Goal: Information Seeking & Learning: Learn about a topic

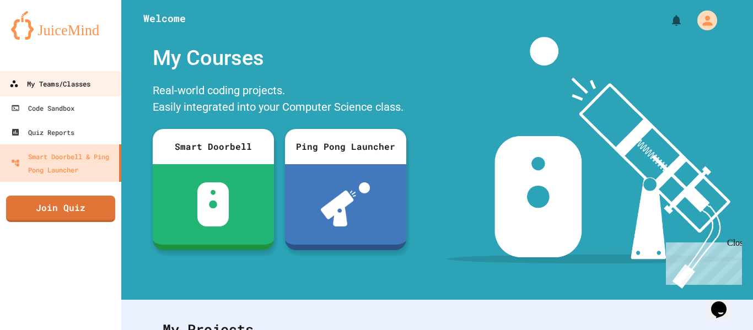
click at [26, 87] on div "My Teams/Classes" at bounding box center [49, 84] width 81 height 14
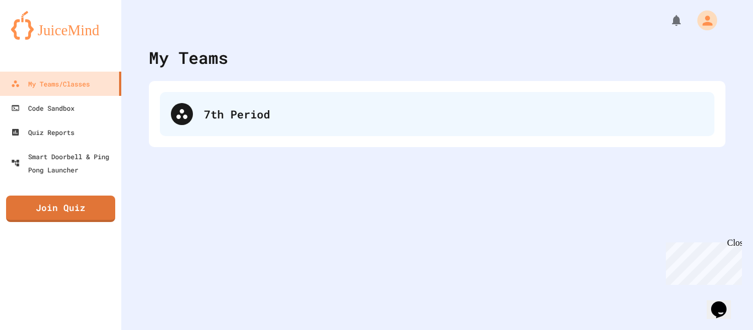
click at [332, 112] on div "7th Period" at bounding box center [453, 114] width 499 height 17
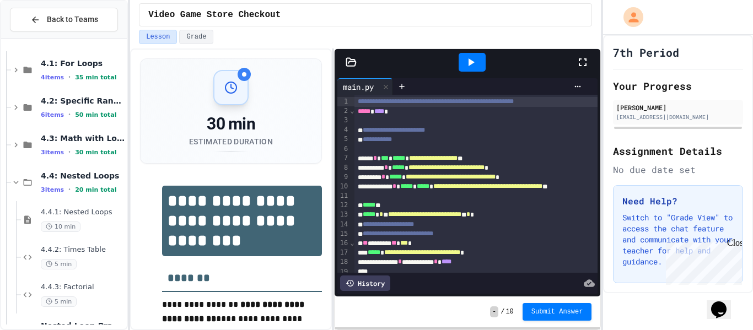
scroll to position [181, 0]
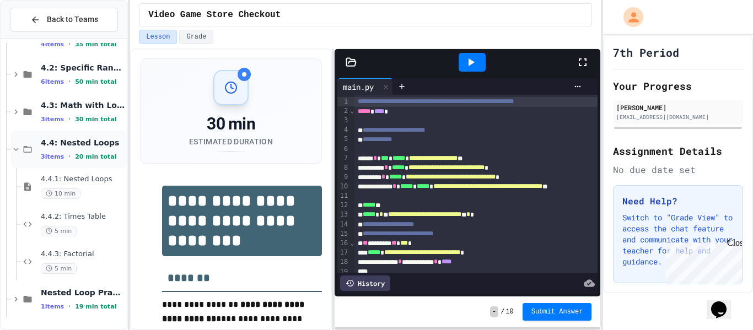
click at [71, 142] on span "4.4: Nested Loops" at bounding box center [83, 143] width 84 height 10
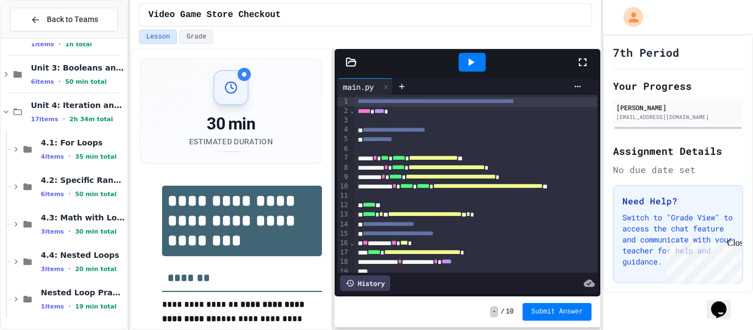
scroll to position [56, 0]
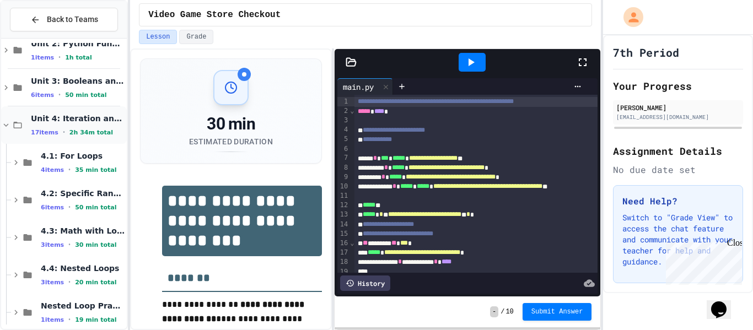
click at [87, 116] on span "Unit 4: Iteration and Random Numbers" at bounding box center [78, 118] width 94 height 10
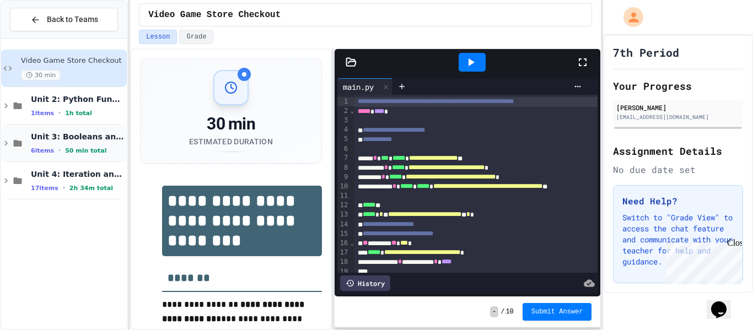
click at [63, 132] on span "Unit 3: Booleans and Conditionals" at bounding box center [78, 137] width 94 height 10
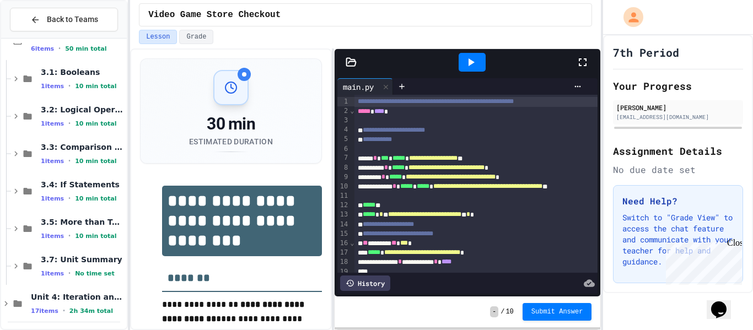
scroll to position [106, 0]
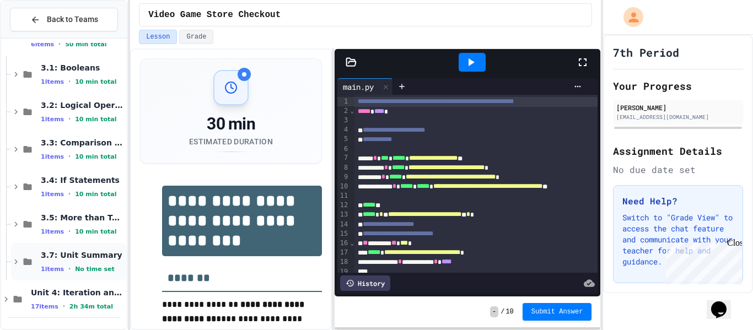
click at [79, 264] on div "1 items • No time set" at bounding box center [83, 268] width 84 height 9
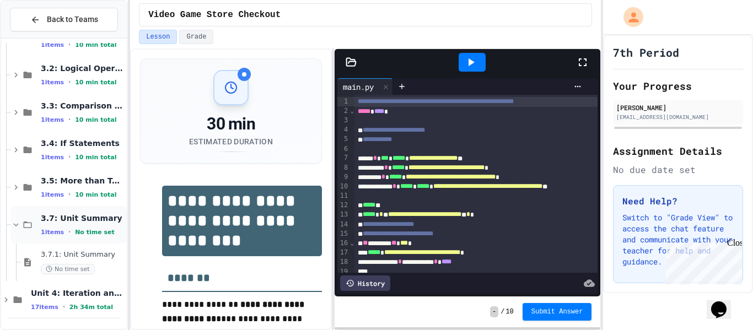
click at [68, 222] on span "3.7: Unit Summary" at bounding box center [83, 218] width 84 height 10
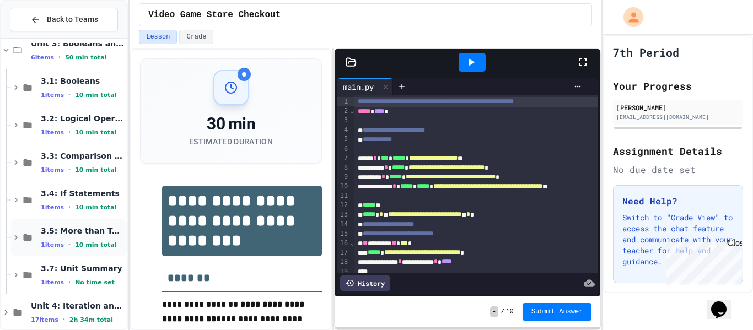
click at [68, 228] on span "3.5: More than Two Choices" at bounding box center [83, 231] width 84 height 10
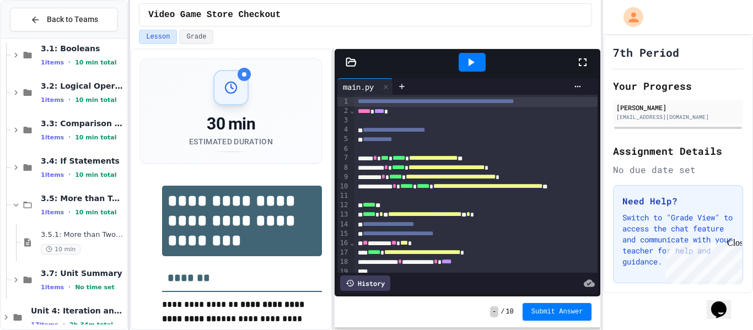
scroll to position [125, 0]
click at [73, 208] on div "1 items • 10 min total" at bounding box center [83, 212] width 84 height 9
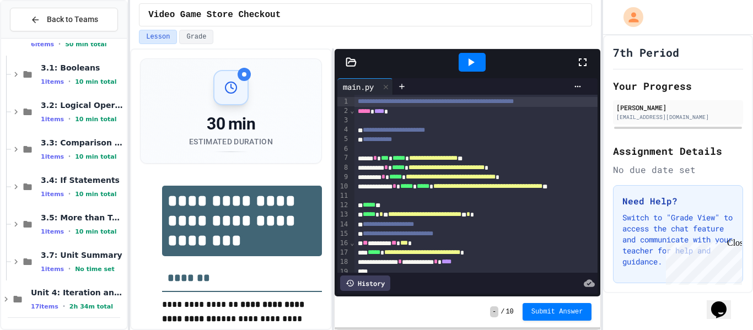
scroll to position [93, 0]
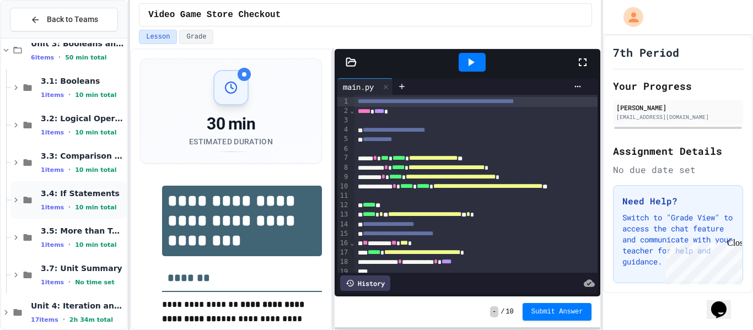
click at [78, 184] on div "3.4: If Statements 1 items • 10 min total" at bounding box center [69, 199] width 116 height 37
click at [75, 153] on span "3.3: Comparison Operators" at bounding box center [83, 156] width 84 height 10
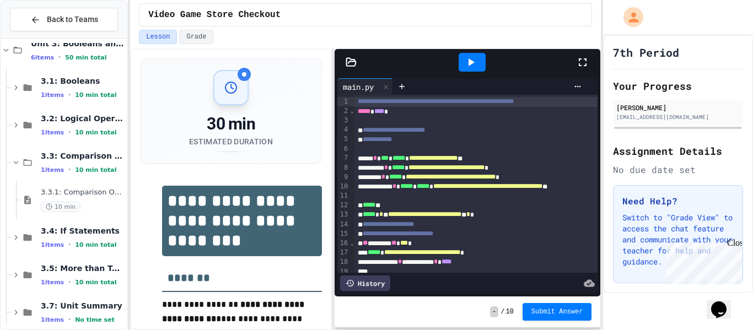
click at [75, 153] on span "3.3: Comparison Operators" at bounding box center [83, 156] width 84 height 10
click at [73, 112] on div "3.2: Logical Operators 1 items • 10 min total" at bounding box center [69, 124] width 116 height 37
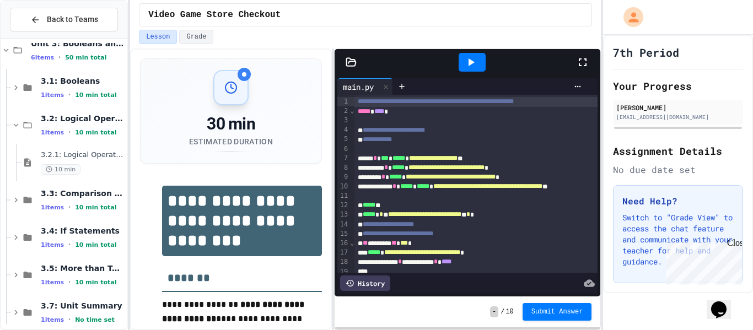
click at [73, 112] on div "3.2: Logical Operators 1 items • 10 min total" at bounding box center [69, 124] width 116 height 37
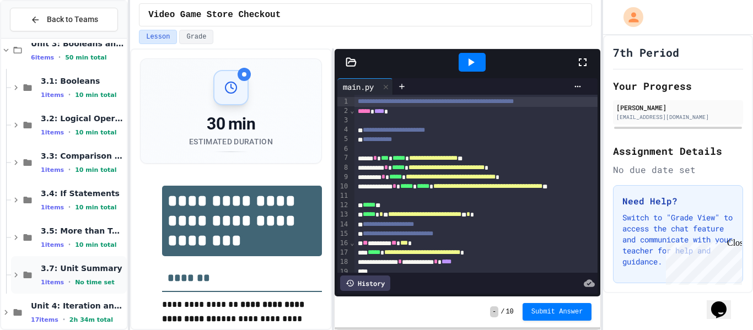
click at [64, 287] on div "3.7: Unit Summary 1 items • No time set" at bounding box center [69, 274] width 116 height 37
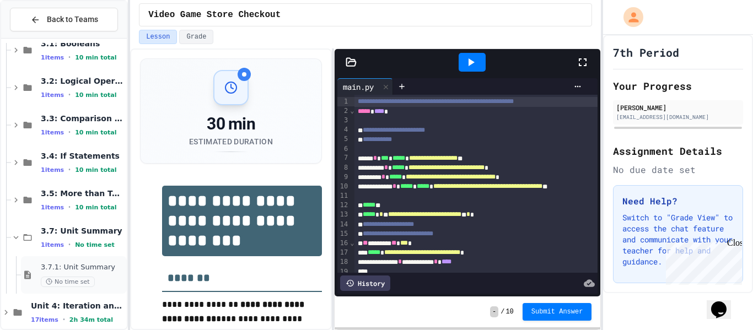
scroll to position [144, 0]
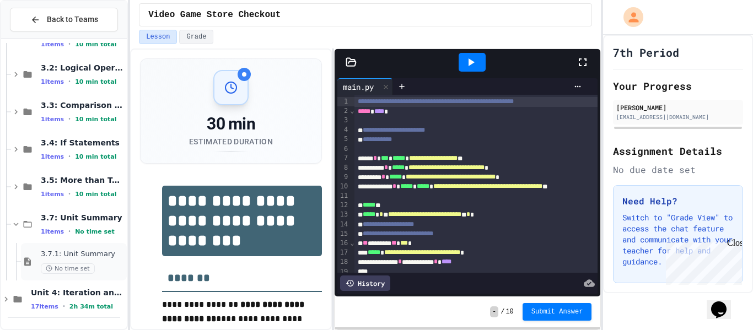
click at [77, 264] on span "No time set" at bounding box center [68, 268] width 54 height 10
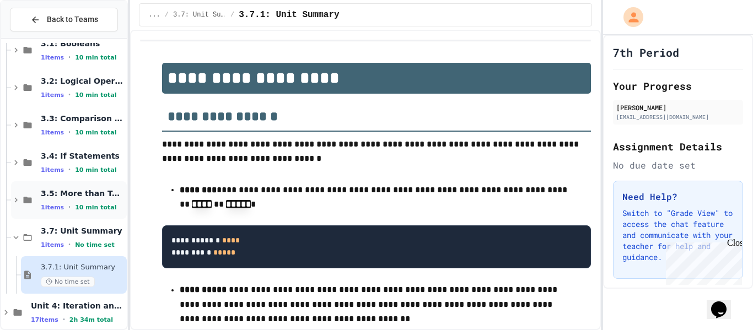
scroll to position [144, 0]
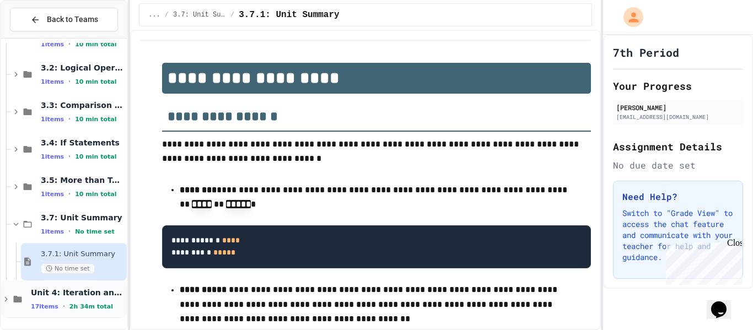
click at [69, 284] on div "Unit 4: Iteration and Random Numbers 17 items • 2h 34m total" at bounding box center [64, 298] width 126 height 37
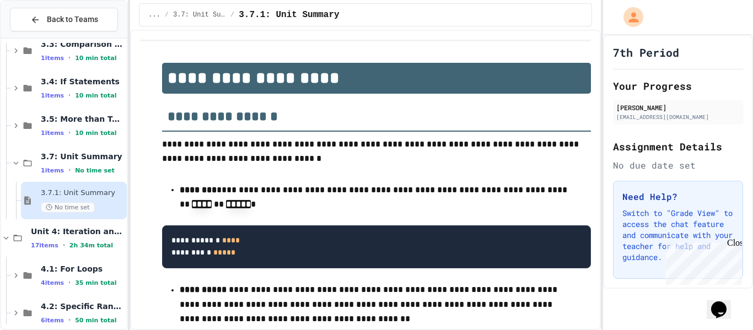
scroll to position [247, 0]
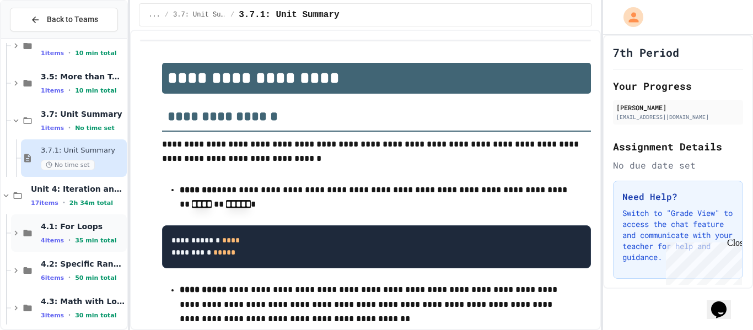
click at [69, 229] on span "4.1: For Loops" at bounding box center [83, 226] width 84 height 10
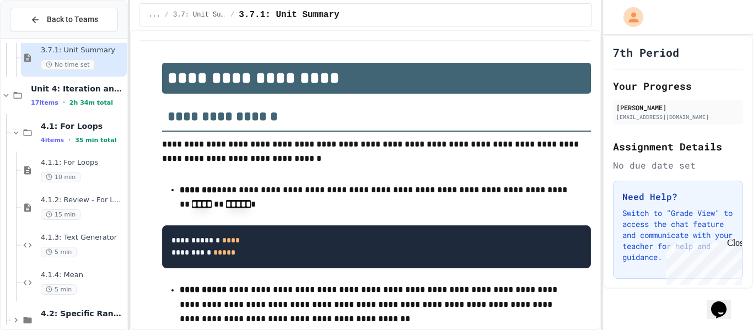
scroll to position [347, 0]
click at [89, 121] on div "4.1: For Loops 4 items • 35 min total" at bounding box center [69, 133] width 116 height 37
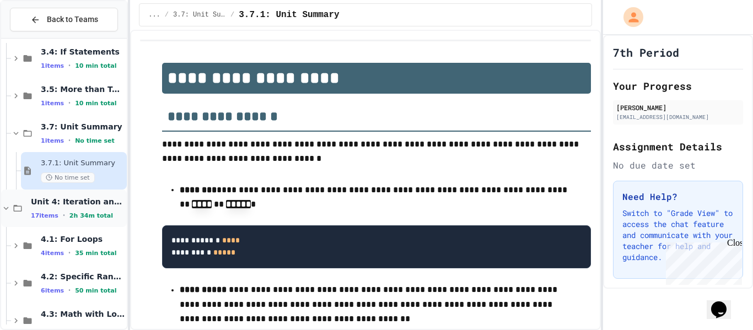
scroll to position [236, 0]
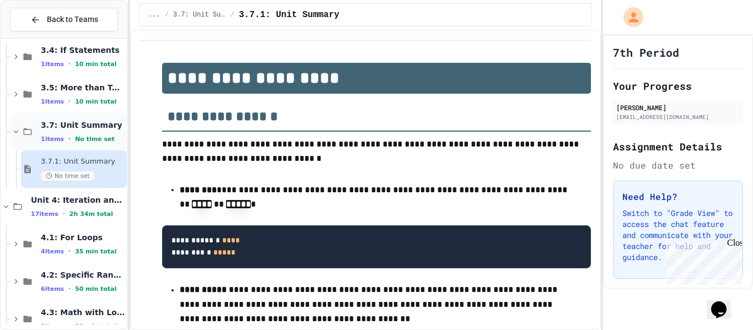
click at [80, 136] on span "No time set" at bounding box center [95, 139] width 40 height 7
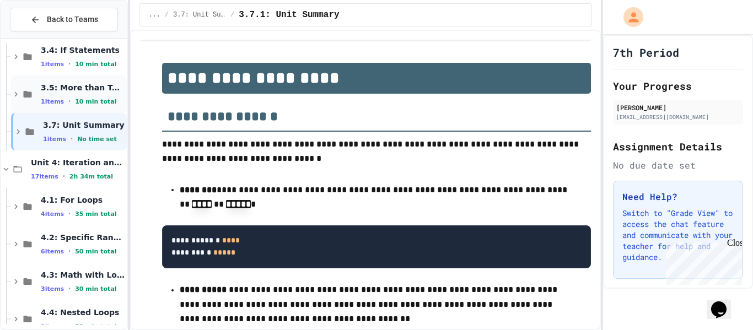
click at [89, 95] on div "3.5: More than Two Choices 1 items • 10 min total" at bounding box center [83, 94] width 84 height 23
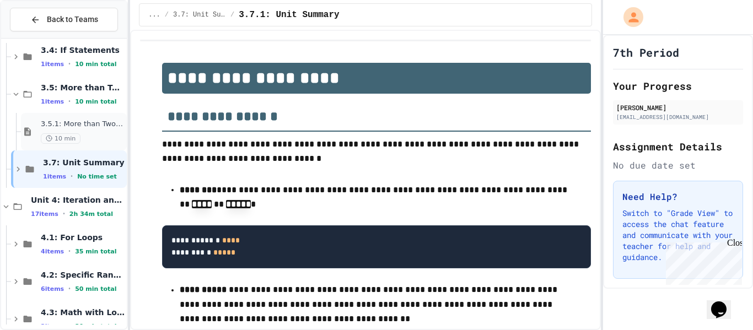
click at [93, 131] on div "3.5.1: More than Two Choices 10 min" at bounding box center [83, 132] width 84 height 24
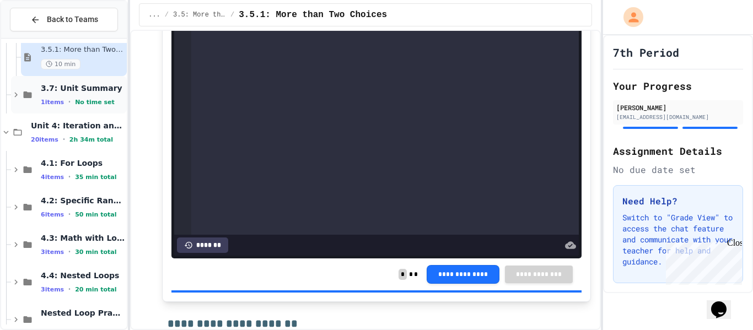
scroll to position [331, 0]
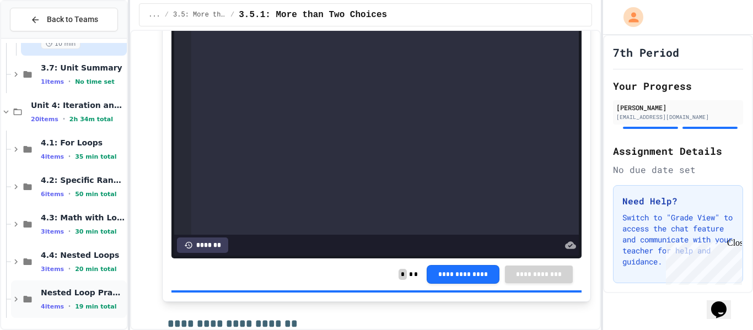
click at [66, 292] on span "Nested Loop Practice" at bounding box center [83, 293] width 84 height 10
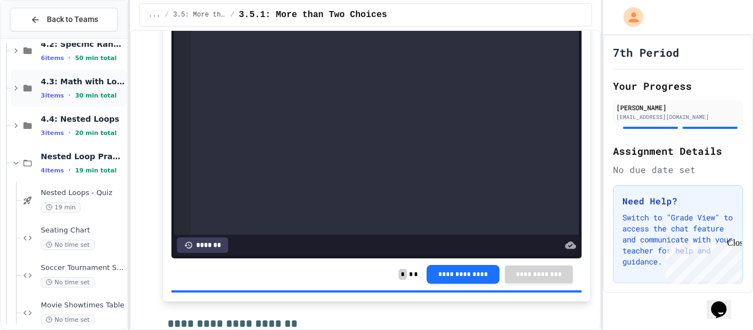
scroll to position [481, 0]
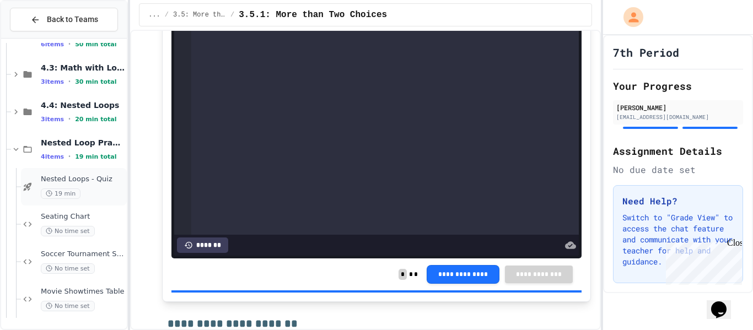
click at [91, 183] on span "Nested Loops - Quiz" at bounding box center [83, 179] width 84 height 9
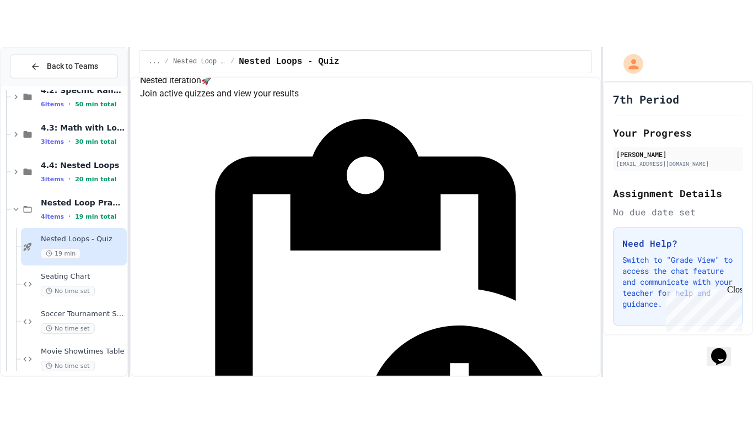
scroll to position [129, 0]
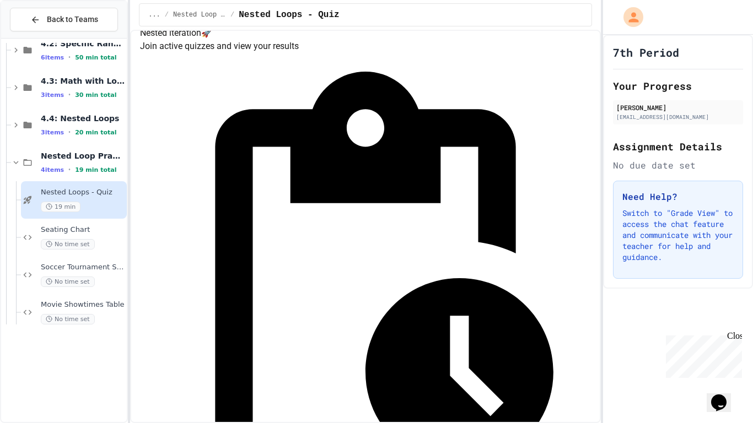
scroll to position [388, 0]
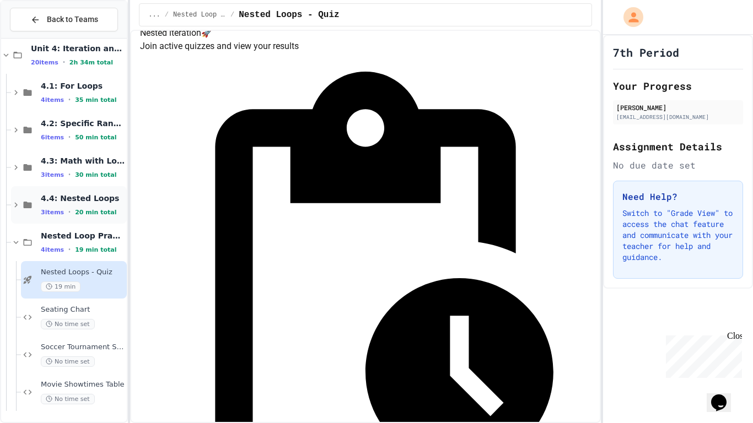
click at [68, 204] on div "4.4: Nested Loops 3 items • 20 min total" at bounding box center [83, 204] width 84 height 23
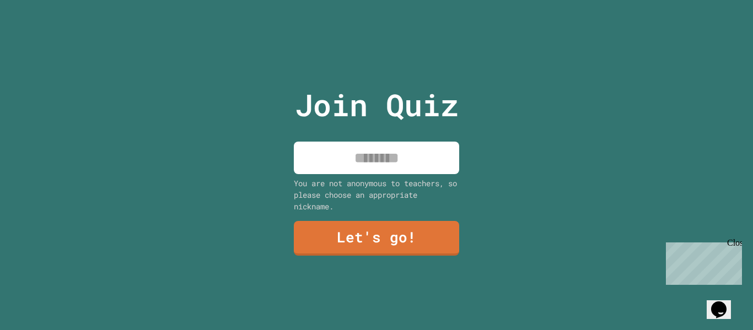
click at [383, 150] on input at bounding box center [376, 158] width 165 height 33
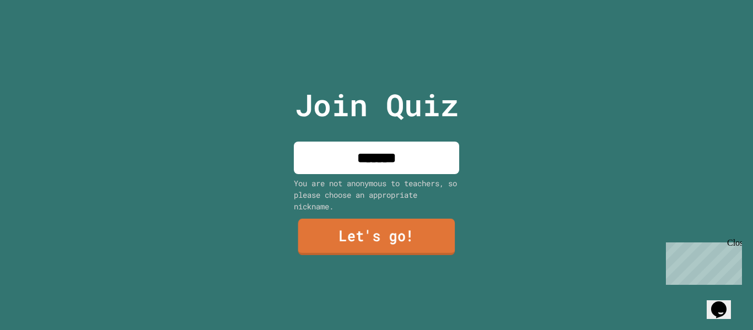
type input "*******"
click at [324, 232] on link "Let's go!" at bounding box center [376, 237] width 160 height 36
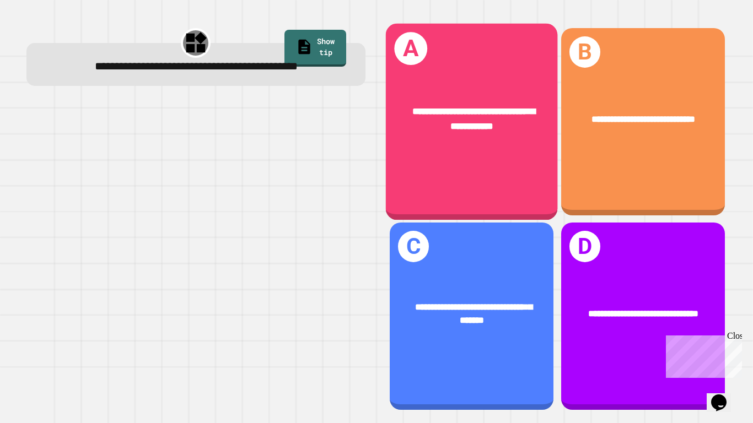
click at [447, 159] on div "**********" at bounding box center [471, 121] width 172 height 197
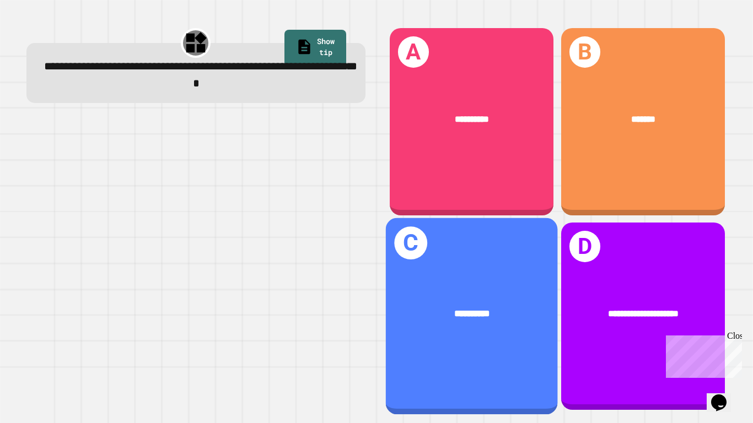
click at [450, 329] on div "**********" at bounding box center [471, 316] width 172 height 197
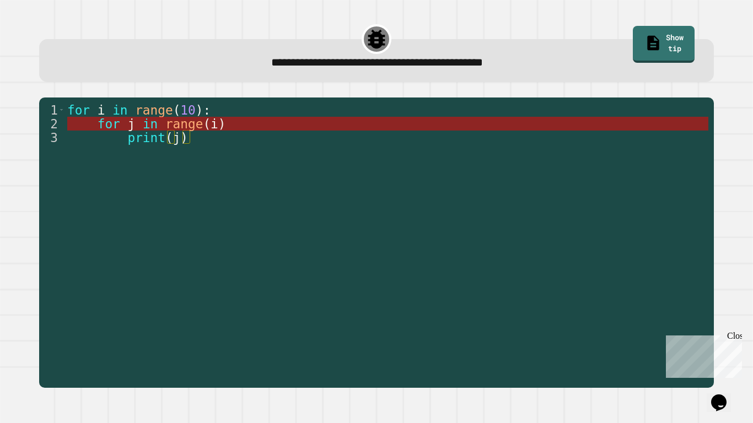
click at [199, 125] on span "range" at bounding box center [183, 124] width 37 height 14
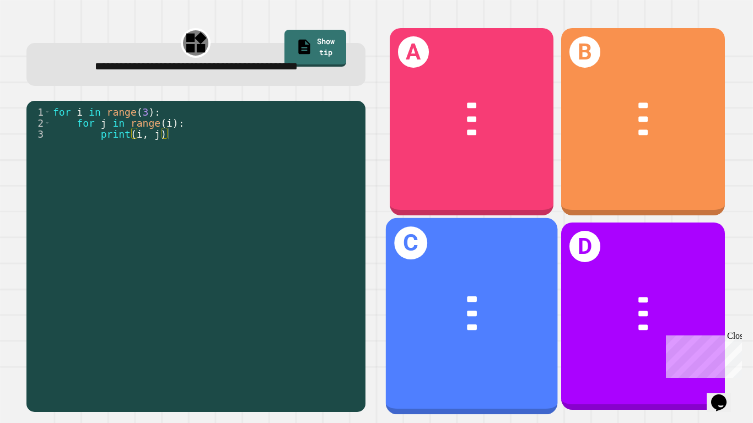
click at [502, 325] on div "***" at bounding box center [471, 328] width 133 height 14
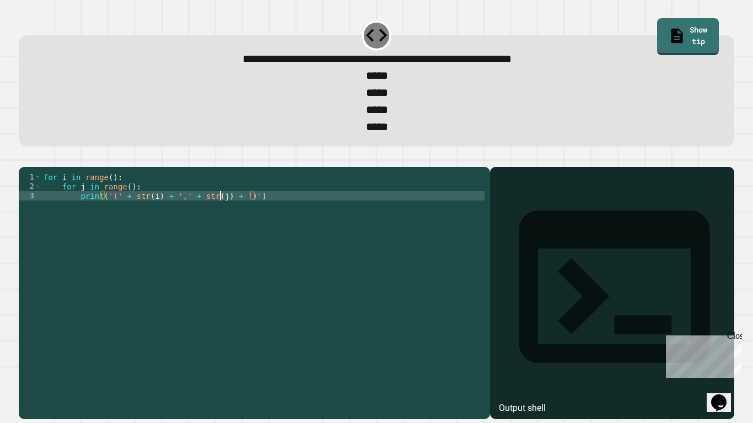
click at [219, 218] on div "for i in range ( ) : for j in range ( ) : print ( '(' + str ( i ) + ',' + str (…" at bounding box center [262, 289] width 443 height 234
click at [191, 257] on div "for i in range ( ) : for j in range ( ) : print ( '(' + str ( i ) + ',' + str (…" at bounding box center [262, 289] width 443 height 234
click at [110, 197] on div "for i in range ( ) : for j in range ( ) : print ( '(' + str ( i ) + ',' + str (…" at bounding box center [262, 289] width 443 height 234
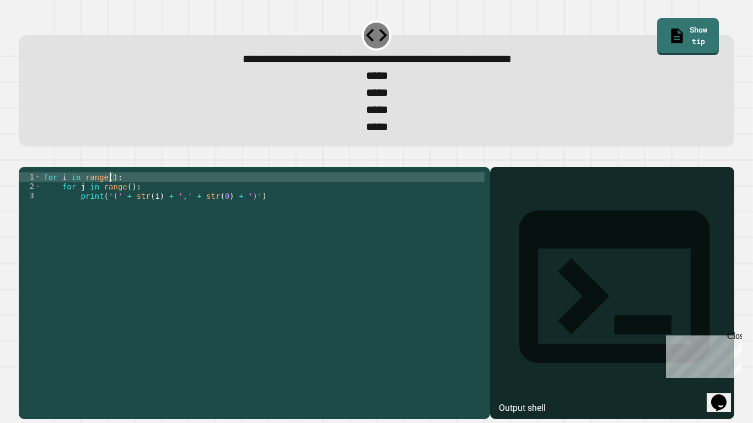
scroll to position [0, 9]
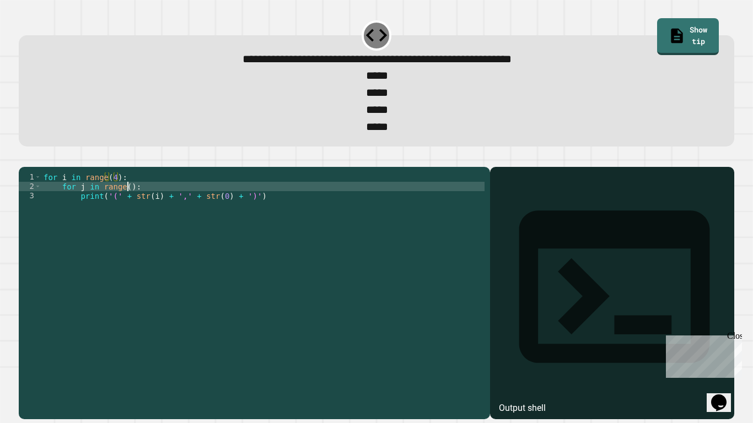
click at [128, 209] on div "for i in range ( 4 ) : for j in range ( ) : print ( '(' + str ( i ) + ',' + str…" at bounding box center [262, 289] width 443 height 234
type textarea "**********"
click at [24, 158] on icon "button" at bounding box center [24, 158] width 0 height 0
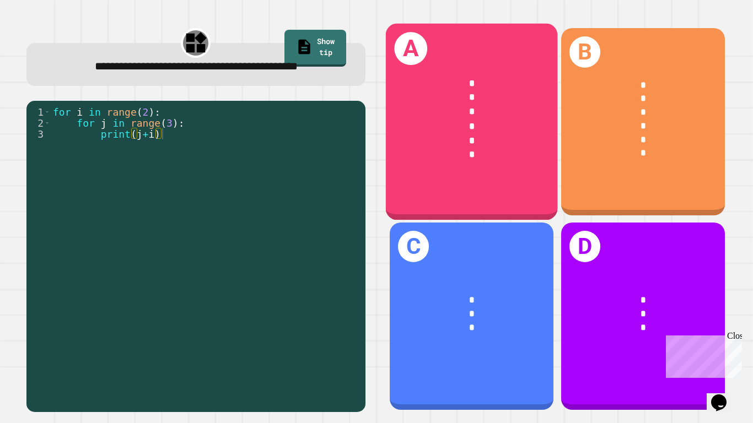
click at [459, 129] on div "*" at bounding box center [471, 126] width 133 height 14
click at [490, 102] on div "*" at bounding box center [471, 97] width 133 height 14
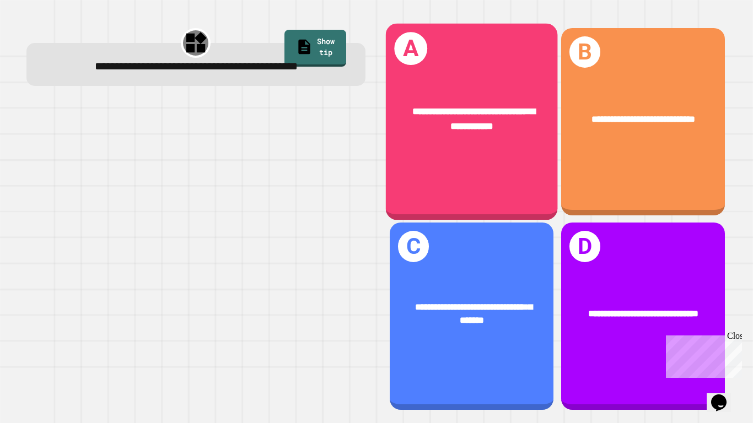
click at [437, 185] on div "**********" at bounding box center [471, 121] width 172 height 197
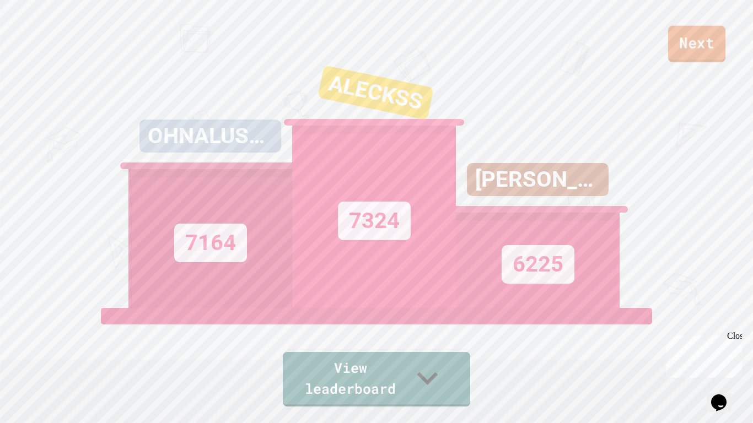
click at [689, 36] on link "Next" at bounding box center [696, 44] width 57 height 36
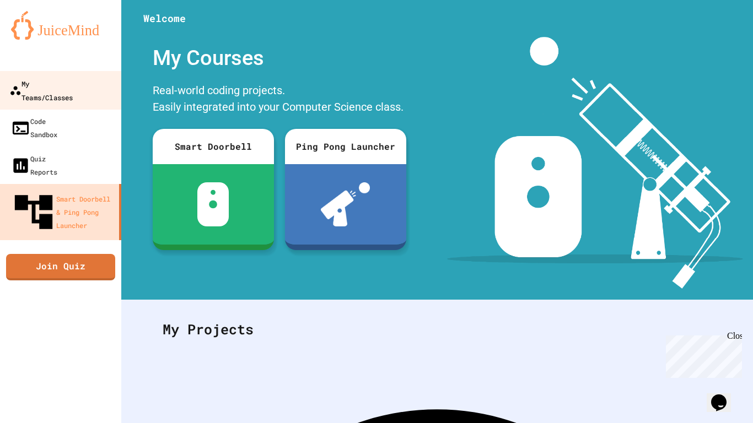
click at [35, 79] on div "My Teams/Classes" at bounding box center [40, 90] width 63 height 27
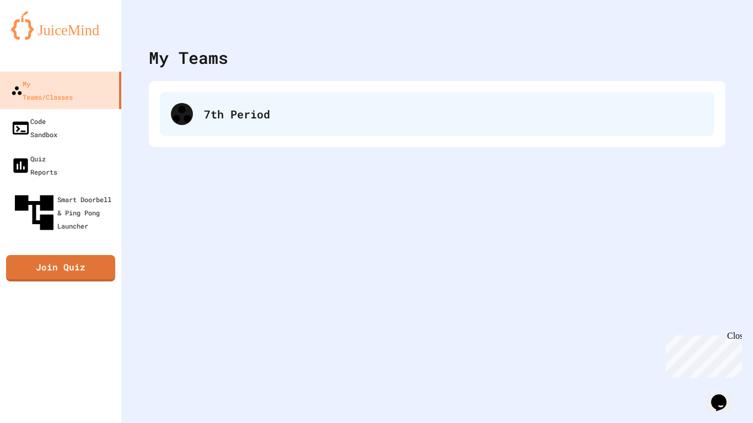
click at [193, 120] on div "7th Period" at bounding box center [437, 114] width 554 height 44
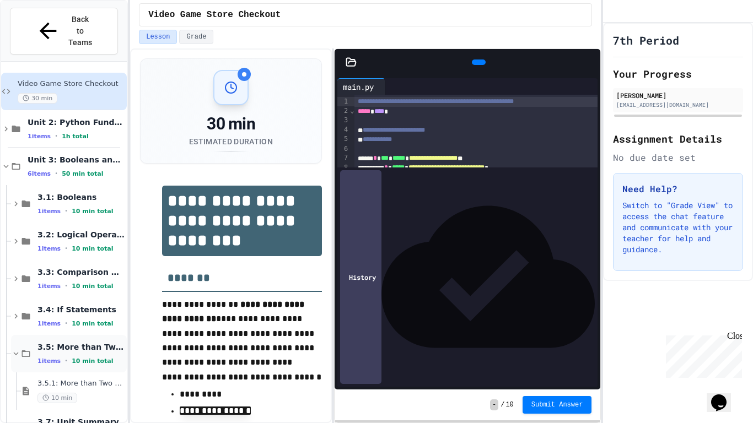
scroll to position [500, 0]
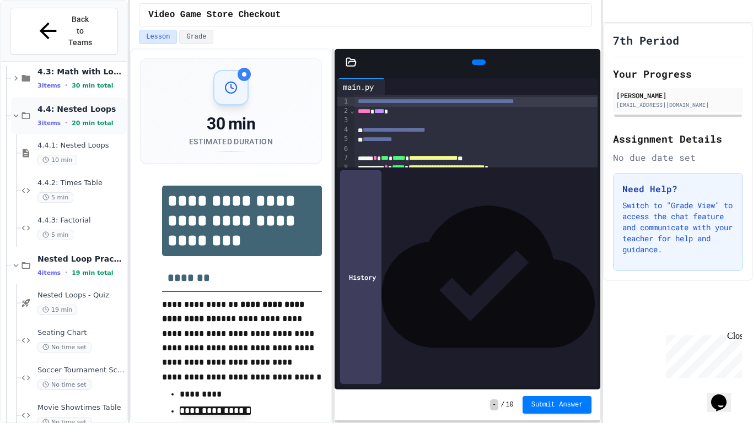
click at [15, 111] on icon at bounding box center [16, 116] width 10 height 10
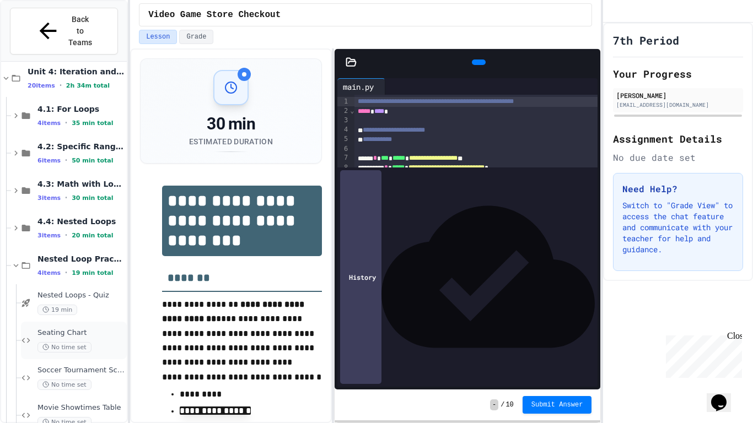
click at [70, 328] on span "Seating Chart" at bounding box center [80, 332] width 87 height 9
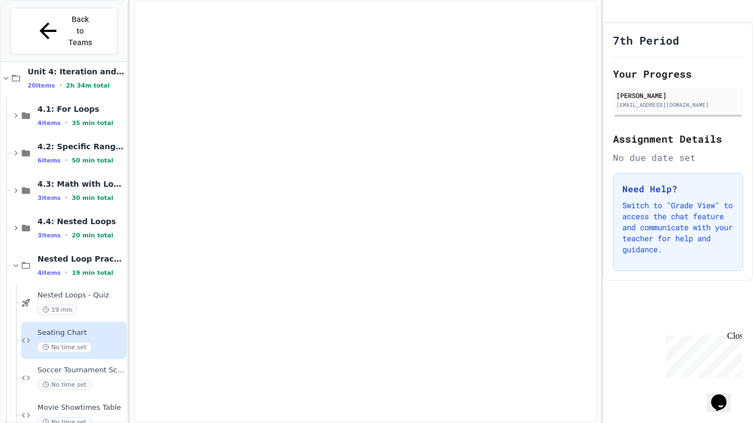
scroll to position [375, 0]
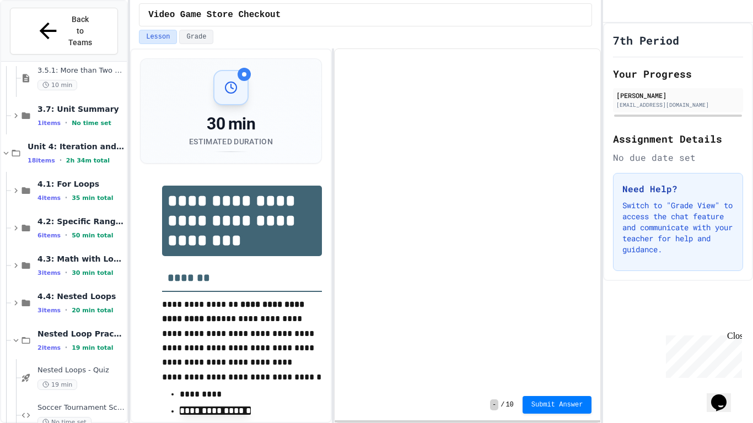
scroll to position [313, 0]
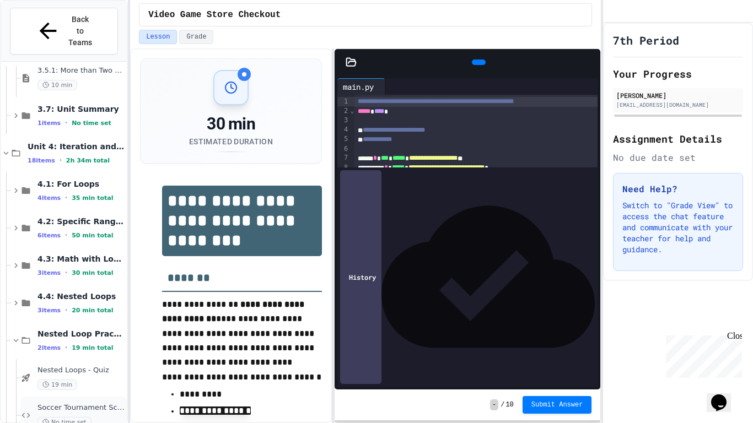
click at [101, 329] on span "Soccer Tournament Schedule" at bounding box center [80, 407] width 87 height 9
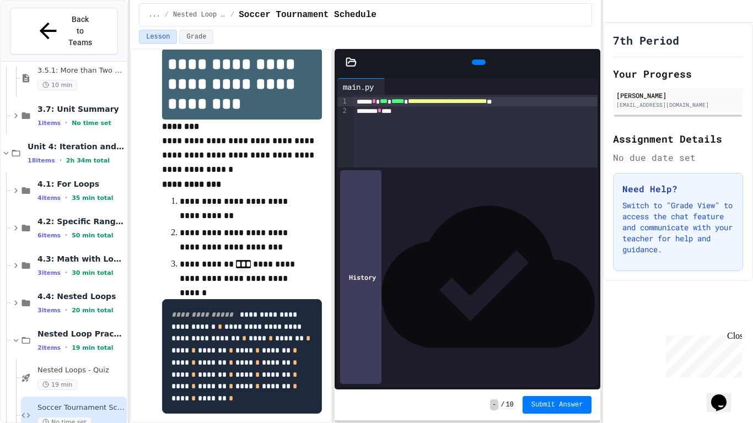
scroll to position [35, 0]
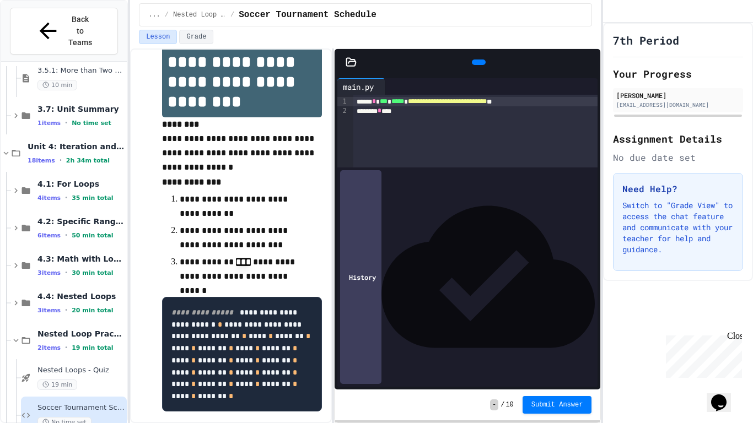
click at [407, 114] on div "******* * ***" at bounding box center [475, 110] width 245 height 9
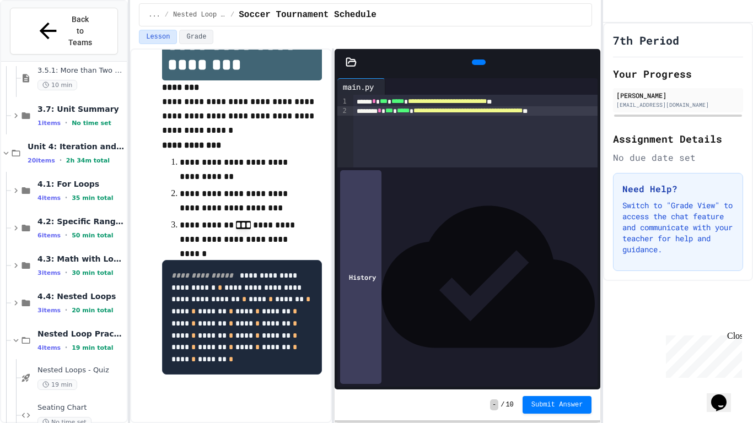
scroll to position [174, 0]
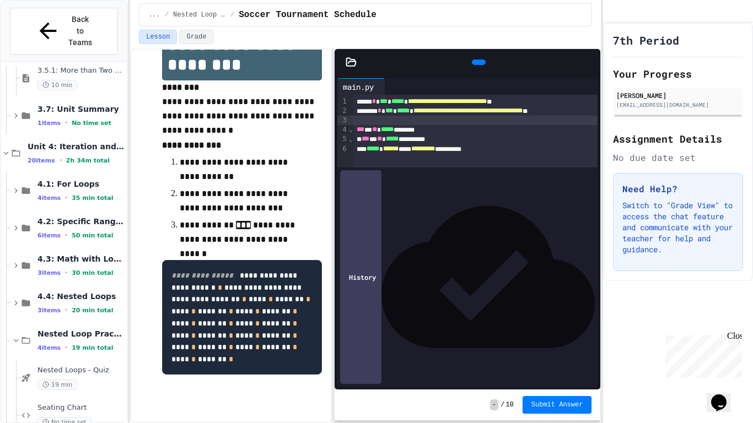
click at [468, 121] on div at bounding box center [475, 120] width 245 height 9
click at [477, 63] on div at bounding box center [479, 63] width 14 height 6
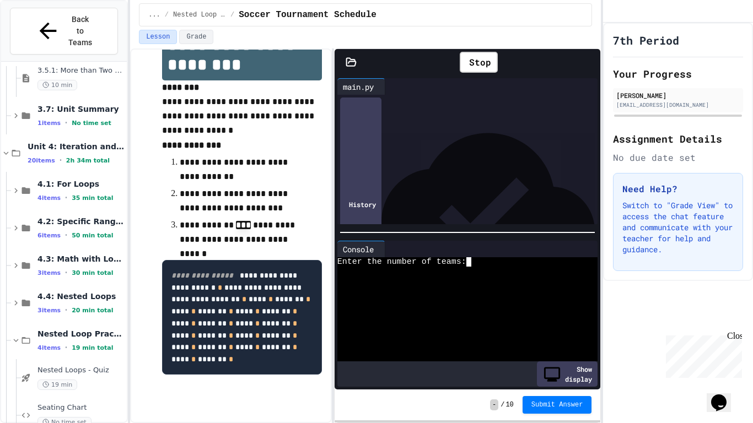
click at [473, 269] on div at bounding box center [461, 271] width 248 height 9
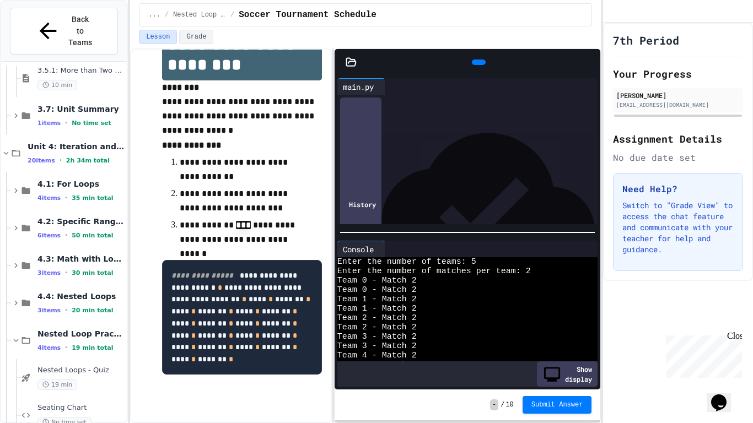
scroll to position [3, 0]
click at [507, 149] on div "**********" at bounding box center [475, 148] width 245 height 9
click at [481, 65] on div at bounding box center [479, 63] width 14 height 6
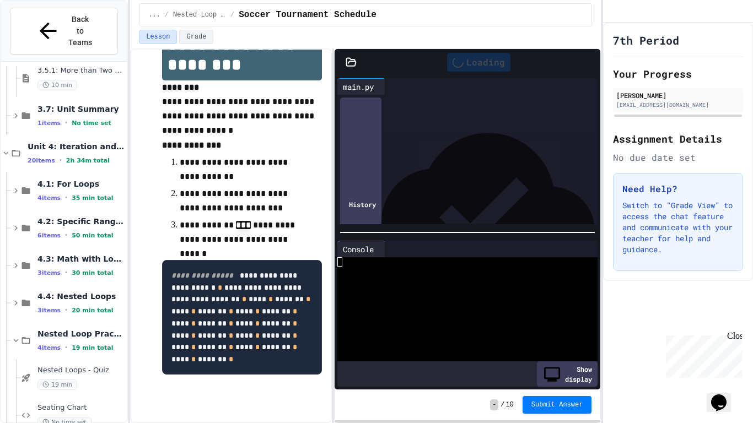
scroll to position [0, 0]
click at [492, 273] on div at bounding box center [461, 271] width 248 height 9
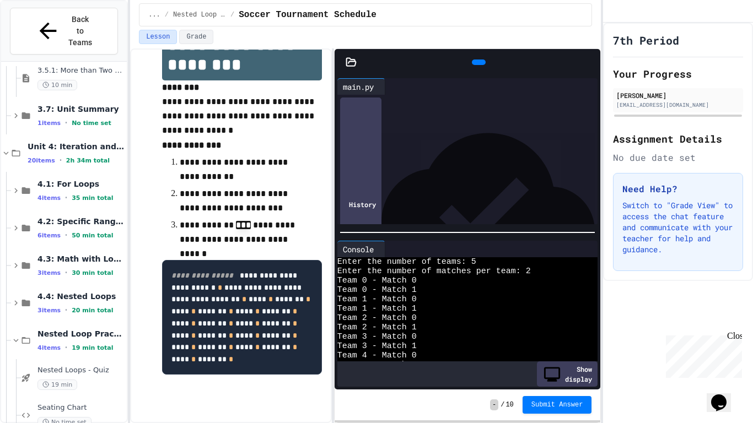
scroll to position [9, 0]
click at [477, 62] on icon at bounding box center [477, 62] width 0 height 0
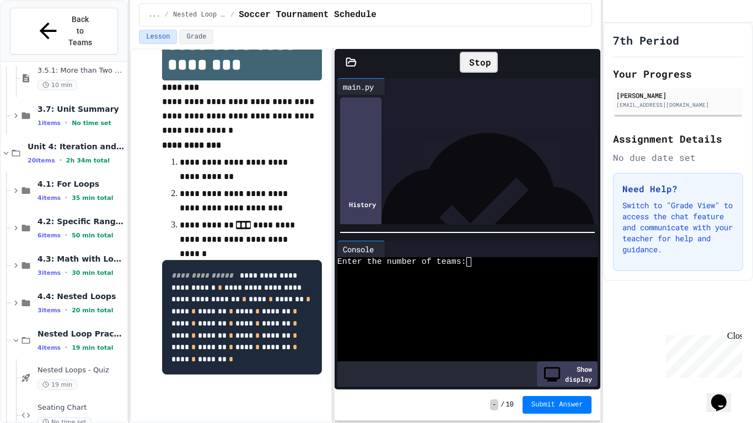
click at [480, 273] on div at bounding box center [461, 271] width 248 height 9
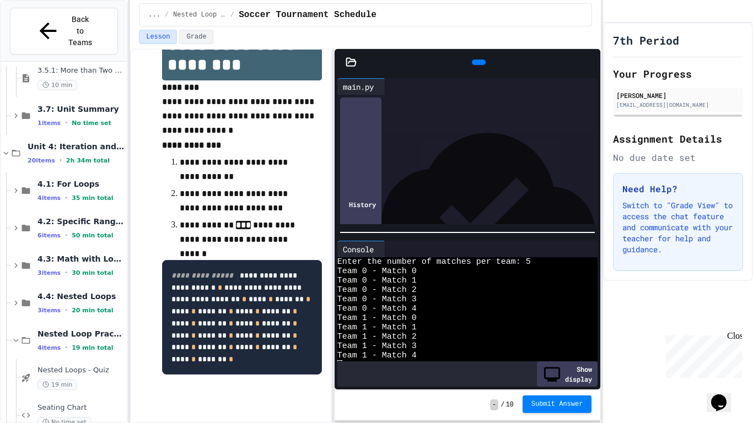
click at [572, 329] on span "Submit Answer" at bounding box center [557, 404] width 52 height 9
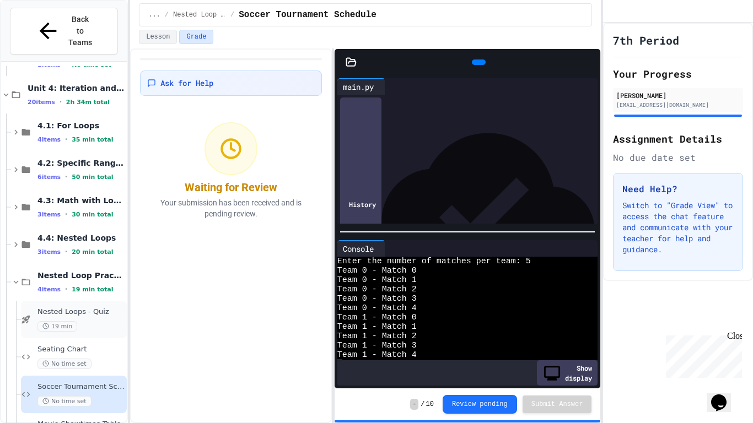
scroll to position [388, 0]
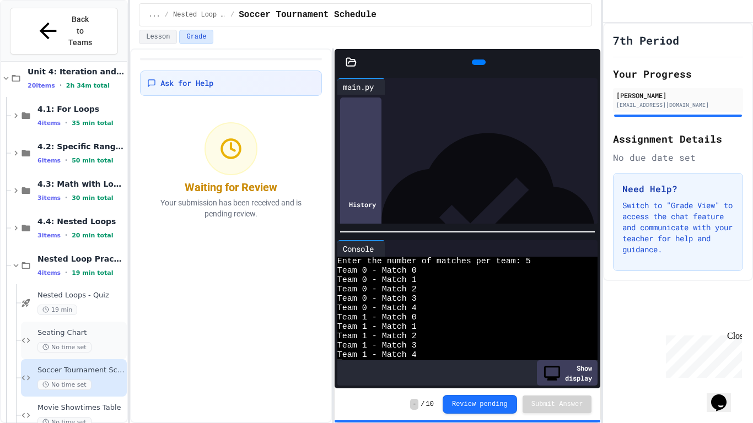
click at [79, 328] on span "Seating Chart" at bounding box center [80, 332] width 87 height 9
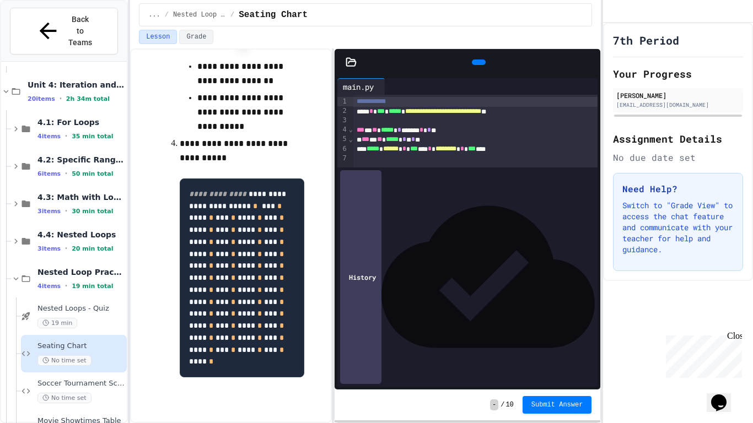
scroll to position [243, 0]
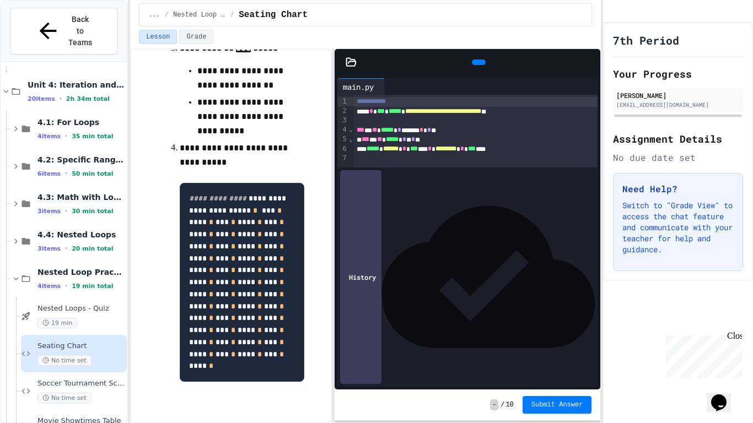
click at [477, 62] on icon at bounding box center [477, 62] width 0 height 0
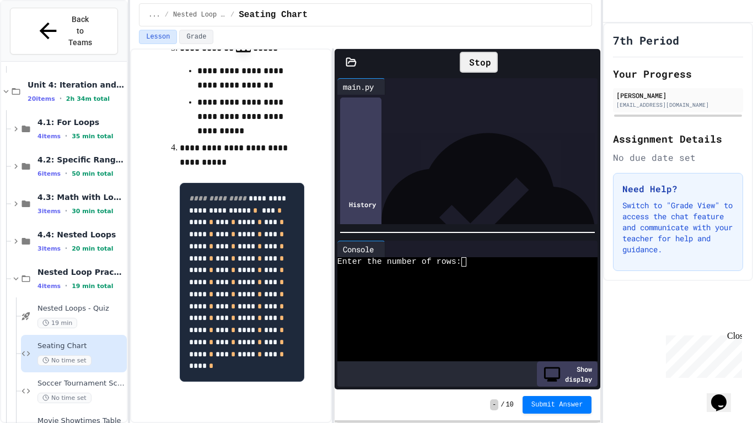
click at [476, 263] on div "Enter the number of rows:" at bounding box center [461, 261] width 248 height 9
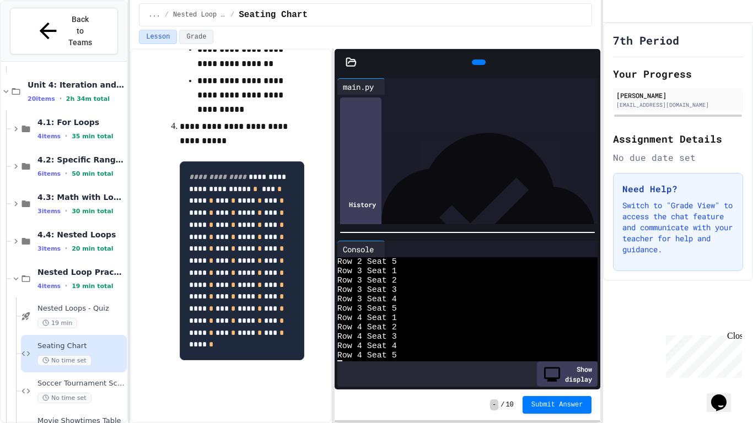
scroll to position [347, 0]
click at [504, 165] on div "**********" at bounding box center [475, 130] width 245 height 71
copy div "**********"
click at [504, 165] on div "**********" at bounding box center [475, 130] width 245 height 71
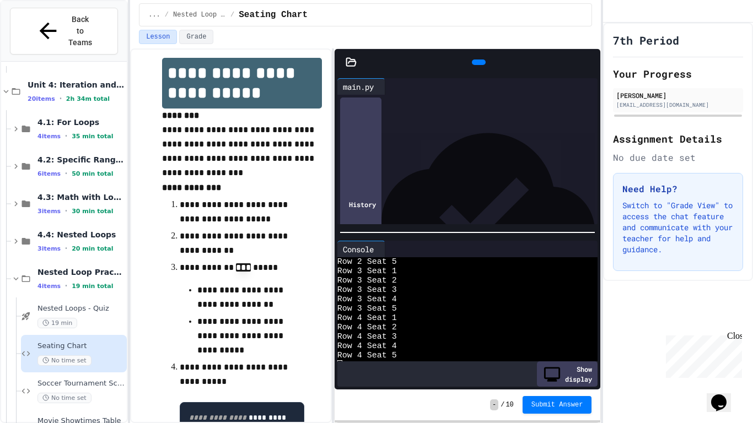
scroll to position [0, 0]
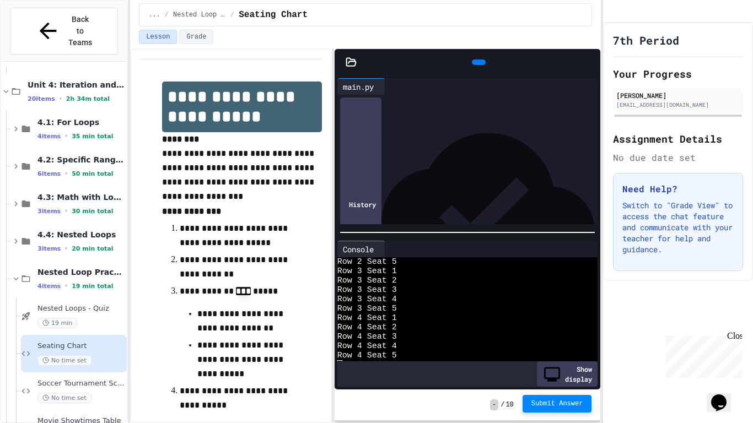
click at [564, 329] on button "Submit Answer" at bounding box center [556, 404] width 69 height 18
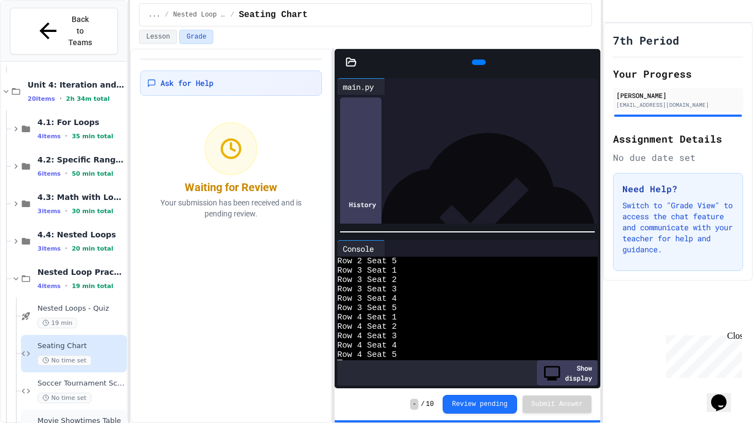
click at [69, 329] on span "Movie Showtimes Table" at bounding box center [80, 421] width 87 height 9
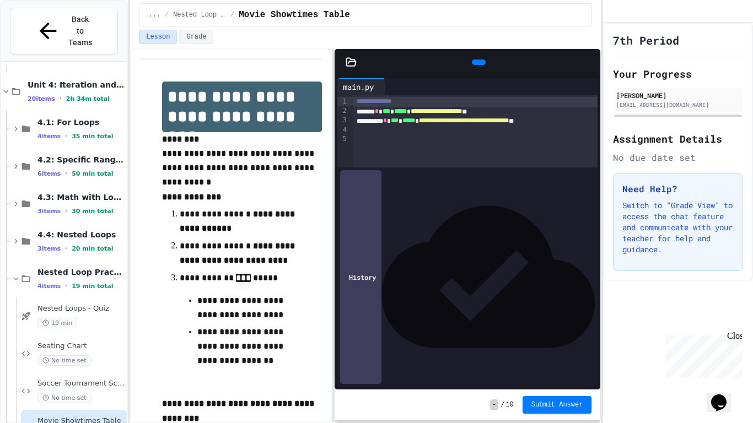
click at [482, 65] on icon at bounding box center [485, 69] width 6 height 8
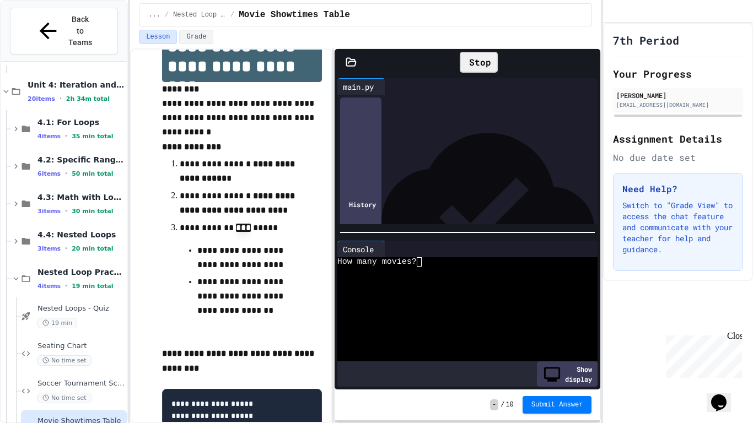
scroll to position [158, 0]
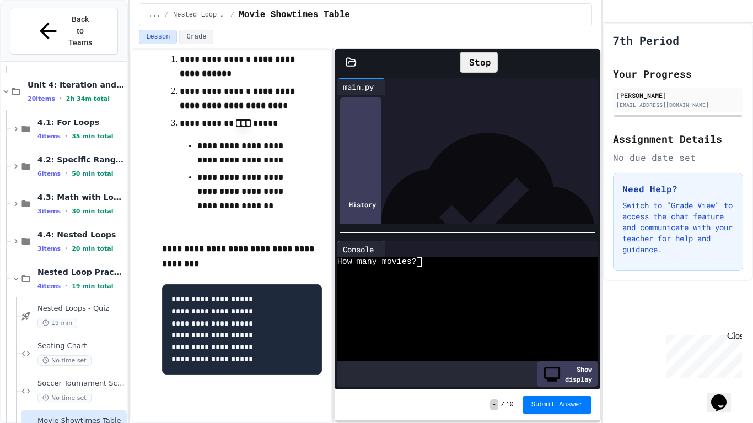
click at [579, 121] on div "**********" at bounding box center [475, 120] width 245 height 9
click at [517, 67] on div "Stop" at bounding box center [478, 62] width 222 height 32
click at [486, 67] on div "Stop" at bounding box center [478, 62] width 38 height 21
click at [477, 62] on icon at bounding box center [477, 62] width 0 height 0
click at [427, 264] on div "How many movies?" at bounding box center [461, 261] width 248 height 9
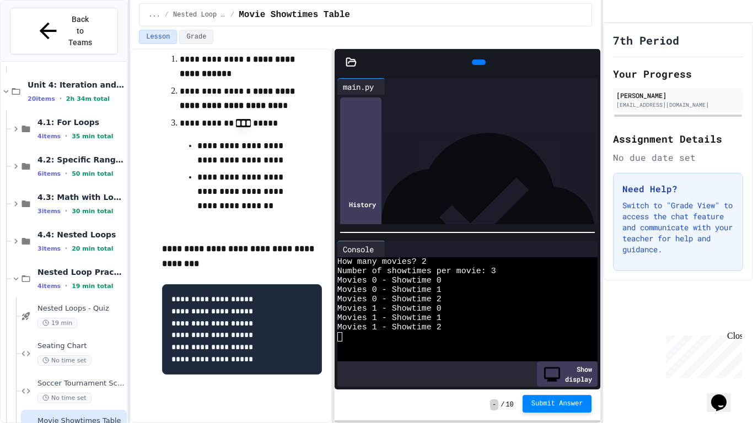
click at [545, 329] on span "Submit Answer" at bounding box center [557, 403] width 52 height 9
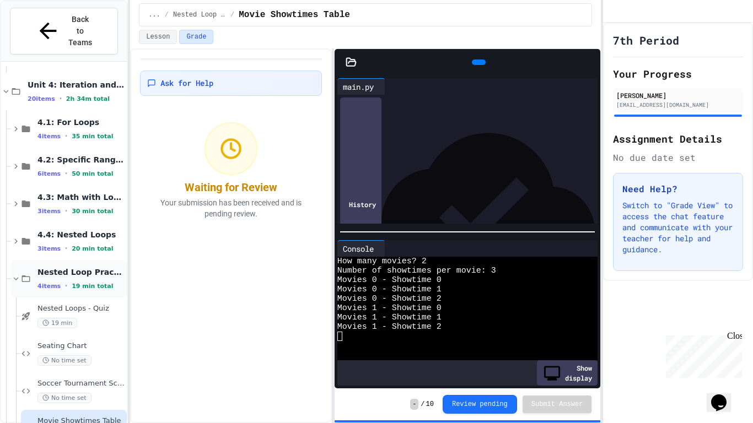
scroll to position [388, 0]
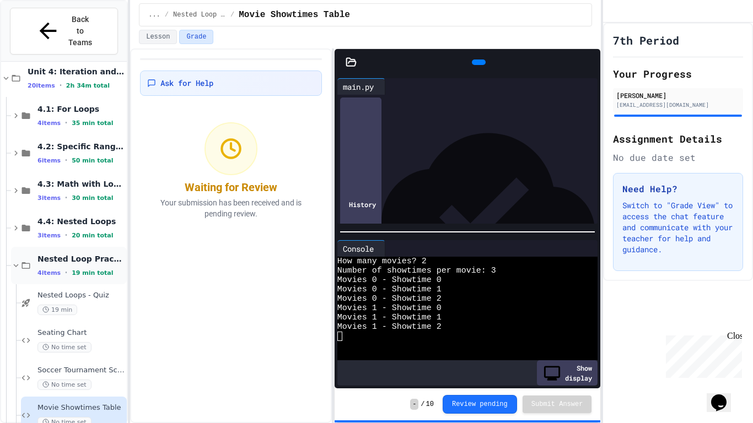
click at [39, 247] on div "Nested Loop Practice 4 items • 19 min total" at bounding box center [69, 265] width 116 height 37
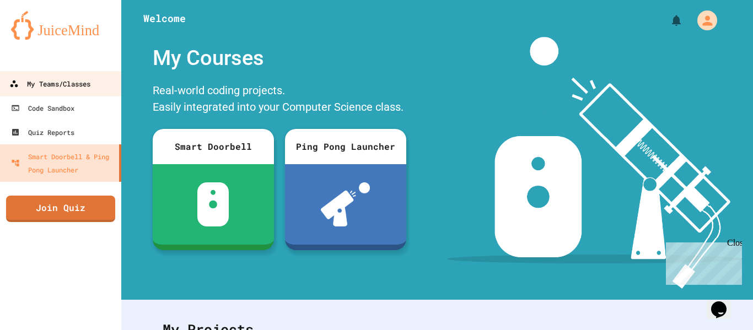
click at [75, 86] on div "My Teams/Classes" at bounding box center [49, 84] width 81 height 14
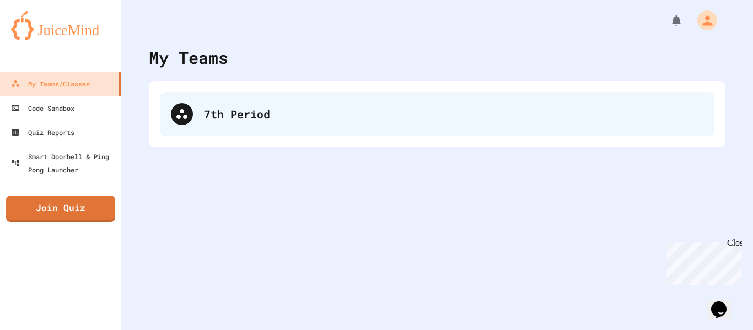
click at [329, 106] on div "7th Period" at bounding box center [453, 114] width 499 height 17
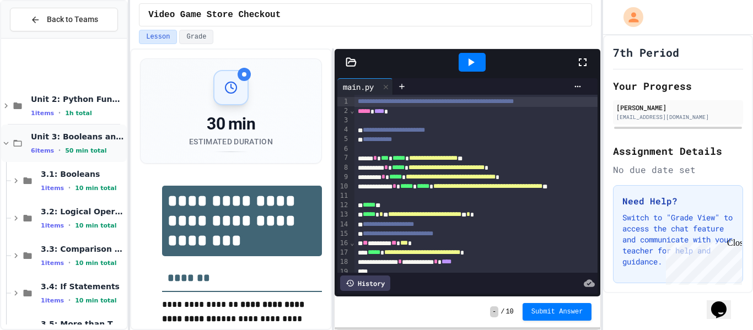
scroll to position [331, 0]
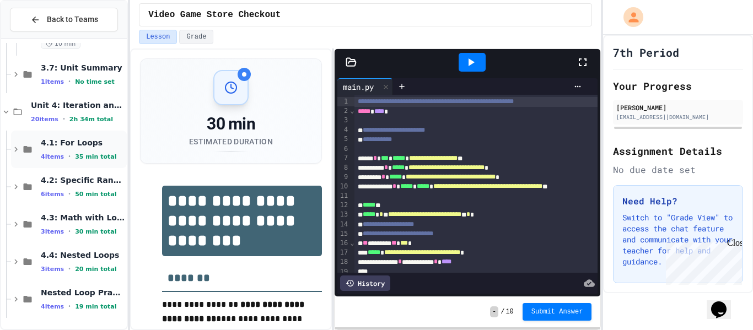
click at [83, 141] on span "4.1: For Loops" at bounding box center [83, 143] width 84 height 10
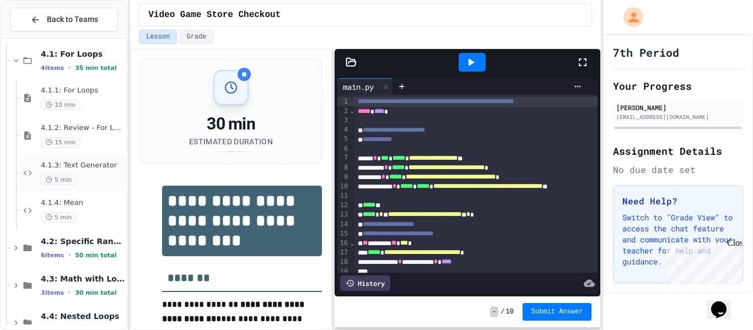
scroll to position [421, 0]
click at [98, 172] on div "4.1.3: Text Generator 5 min" at bounding box center [83, 172] width 84 height 24
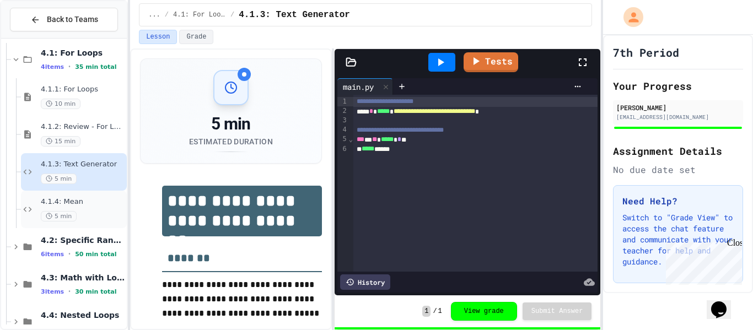
click at [89, 214] on div "5 min" at bounding box center [83, 216] width 84 height 10
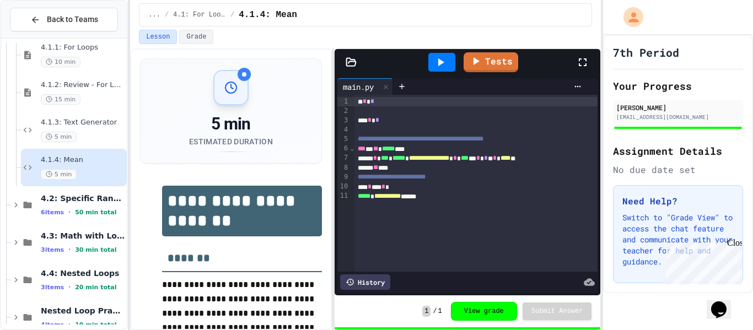
scroll to position [462, 0]
click at [89, 214] on span "50 min total" at bounding box center [95, 212] width 41 height 7
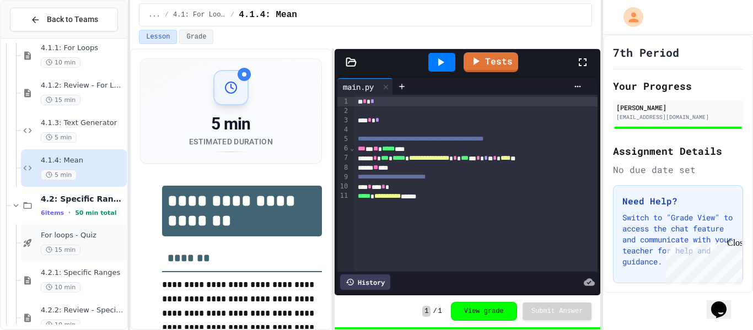
click at [82, 235] on span "For loops - Quiz" at bounding box center [83, 235] width 84 height 9
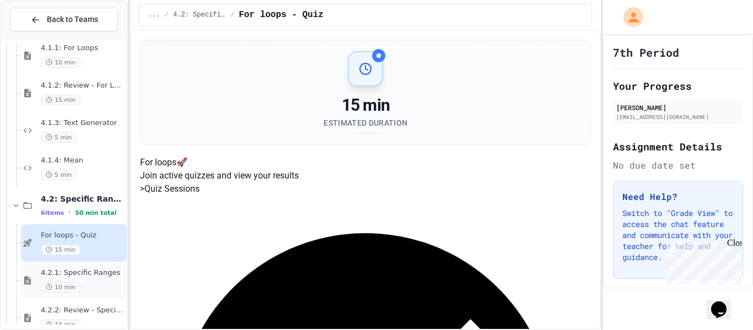
click at [84, 282] on div "10 min" at bounding box center [83, 287] width 84 height 10
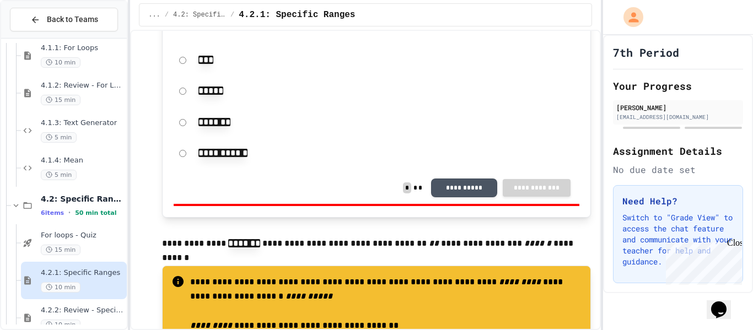
scroll to position [730, 0]
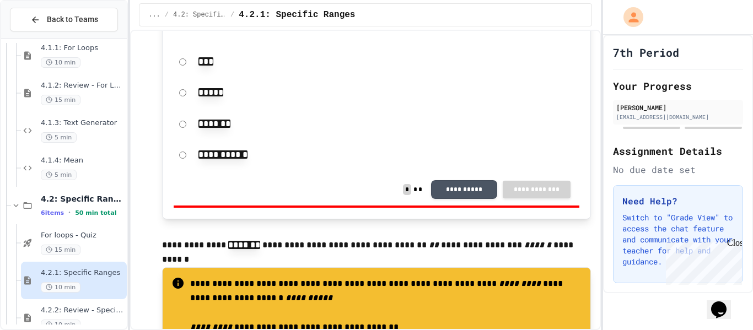
click at [367, 206] on div "**********" at bounding box center [377, 190] width 406 height 32
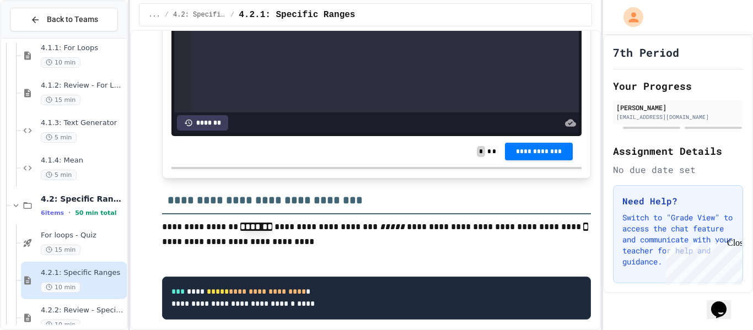
scroll to position [1627, 0]
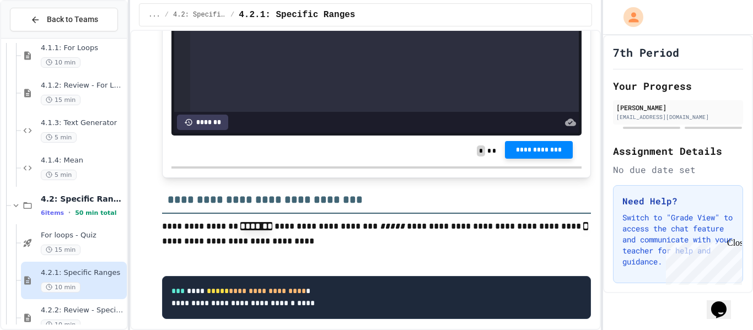
click at [537, 154] on span "**********" at bounding box center [538, 149] width 50 height 9
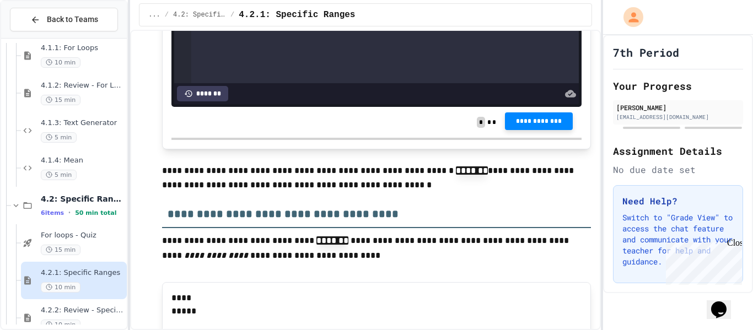
scroll to position [2652, 0]
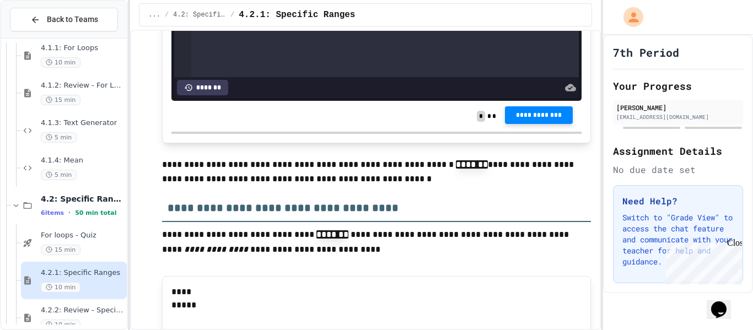
click at [529, 120] on span "**********" at bounding box center [538, 115] width 50 height 9
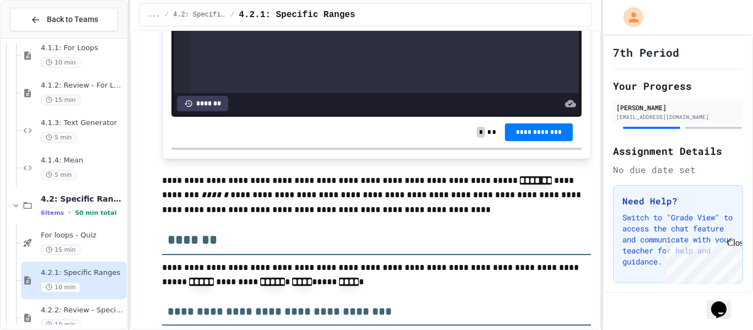
scroll to position [3261, 0]
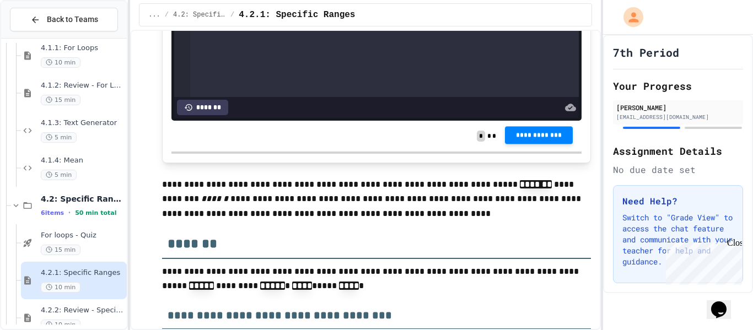
click at [523, 139] on span "**********" at bounding box center [538, 135] width 50 height 9
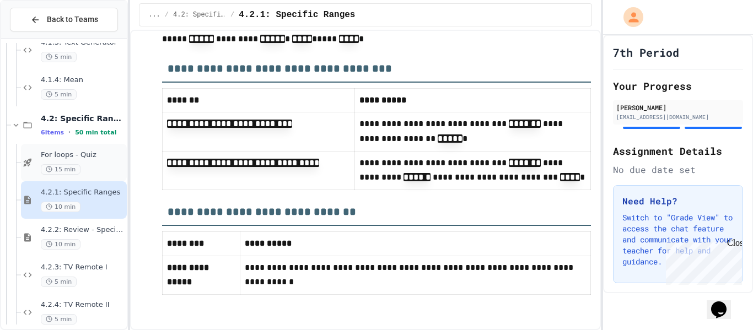
scroll to position [542, 0]
click at [68, 234] on span "4.2.2: Review - Specific Ranges" at bounding box center [83, 230] width 84 height 9
